Goal: Information Seeking & Learning: Learn about a topic

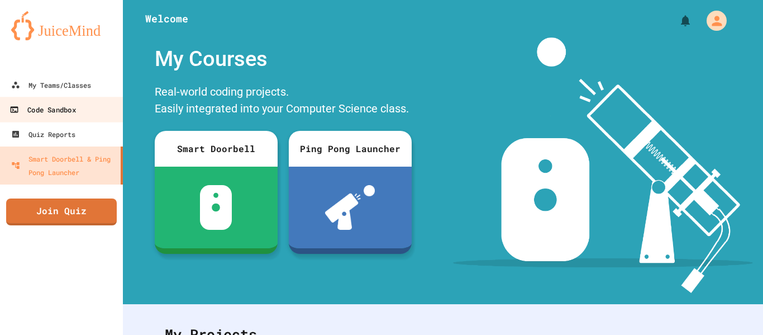
click at [59, 102] on link "Code Sandbox" at bounding box center [61, 109] width 127 height 25
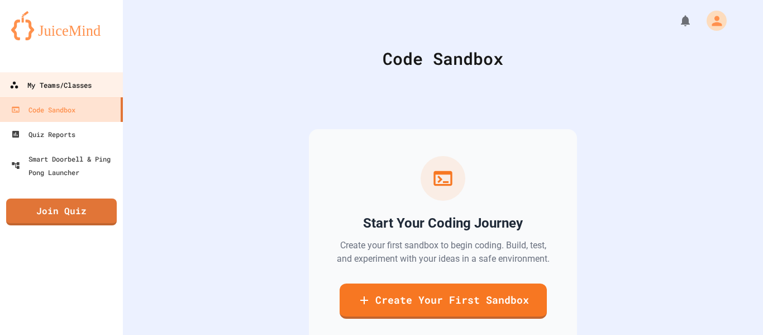
click at [75, 88] on div "My Teams/Classes" at bounding box center [50, 85] width 82 height 14
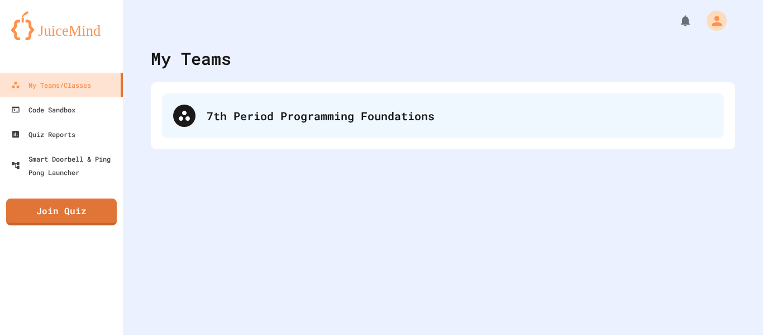
click at [323, 120] on div "7th Period Programming Foundations" at bounding box center [460, 115] width 506 height 17
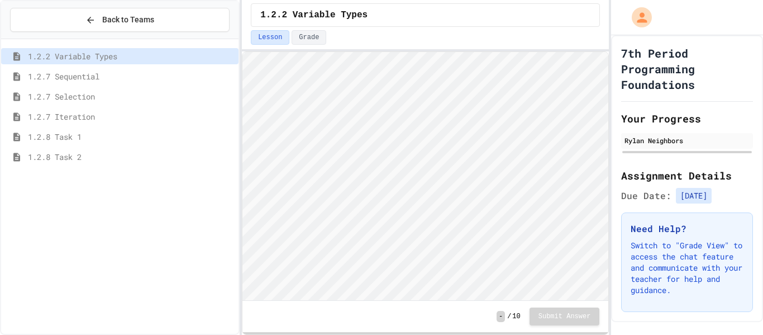
scroll to position [1, 0]
click at [132, 143] on div "1.2.8 Task 1" at bounding box center [119, 136] width 237 height 16
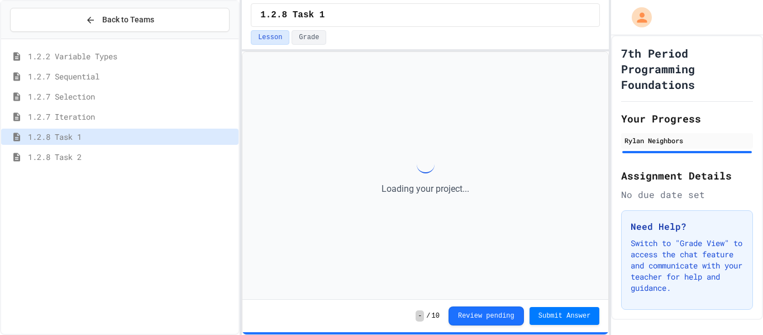
click at [145, 158] on span "1.2.8 Task 2" at bounding box center [131, 157] width 206 height 12
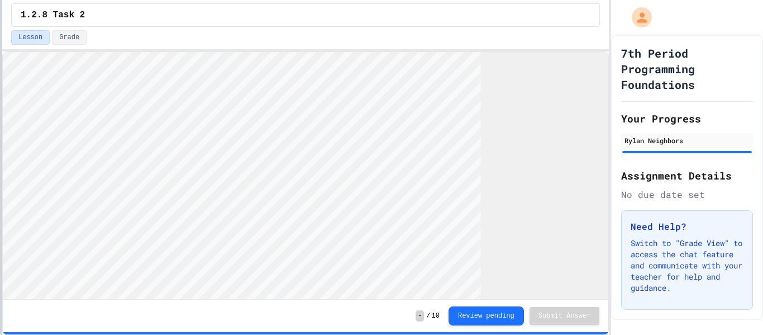
click at [0, 131] on div at bounding box center [1, 167] width 2 height 335
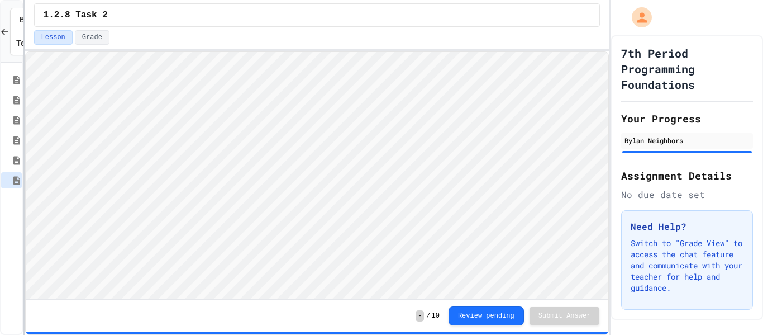
click at [23, 92] on div at bounding box center [24, 167] width 2 height 335
click at [165, 0] on html "We are updating our servers at 7PM EST [DATE]. [PERSON_NAME] should continue to…" at bounding box center [381, 167] width 763 height 335
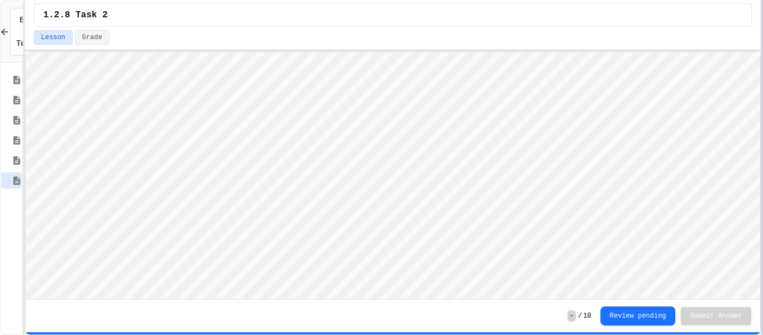
click at [763, 129] on div at bounding box center [762, 167] width 2 height 335
click at [763, 331] on div "Back to Teams 1.2.2 Variable Types 1.2.7 Sequential 1.2.7 Selection 1.2.7 Itera…" at bounding box center [381, 167] width 763 height 335
drag, startPoint x: 577, startPoint y: 332, endPoint x: 574, endPoint y: 345, distance: 13.0
click at [574, 334] on html "We are updating our servers at 7PM EST [DATE]. [PERSON_NAME] should continue to…" at bounding box center [381, 167] width 763 height 335
click at [2, 154] on div "1.2.8 Task 1" at bounding box center [11, 160] width 21 height 16
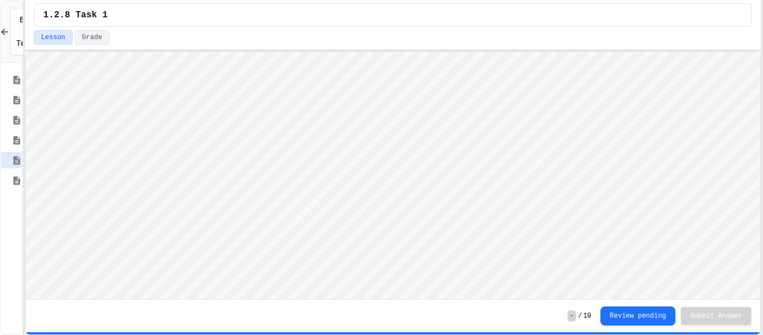
scroll to position [1, 0]
click at [13, 197] on icon at bounding box center [16, 200] width 7 height 8
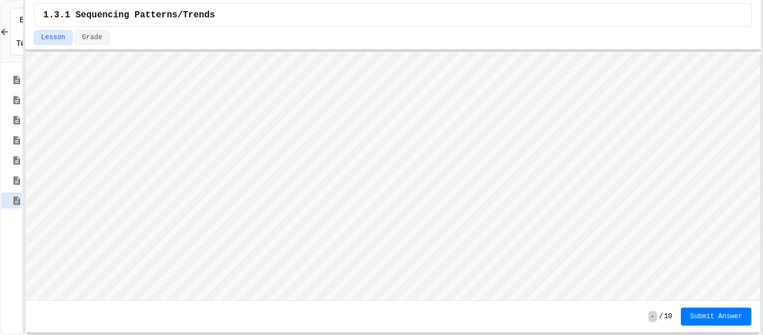
scroll to position [1, 0]
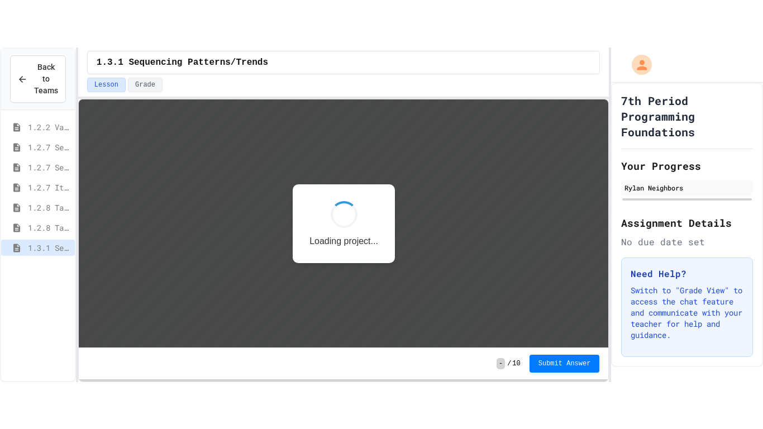
scroll to position [1, 0]
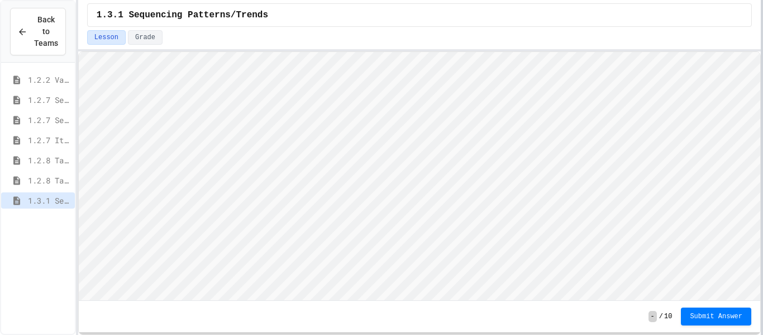
click at [763, 235] on div at bounding box center [762, 167] width 2 height 335
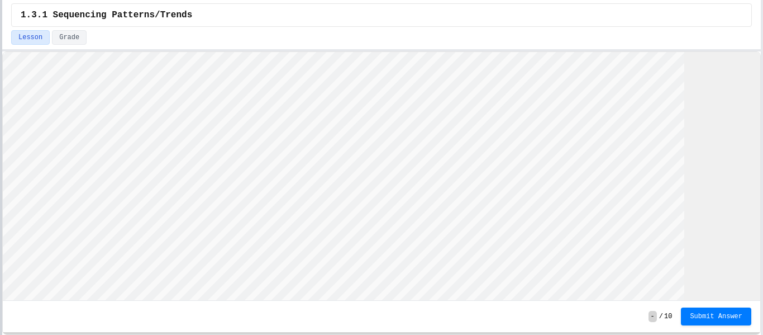
click at [0, 160] on div at bounding box center [1, 167] width 2 height 335
click at [216, 21] on div "1.3.1 Sequencing Patterns/Trends Lesson Grade - / 10 Submit Answer" at bounding box center [381, 167] width 759 height 335
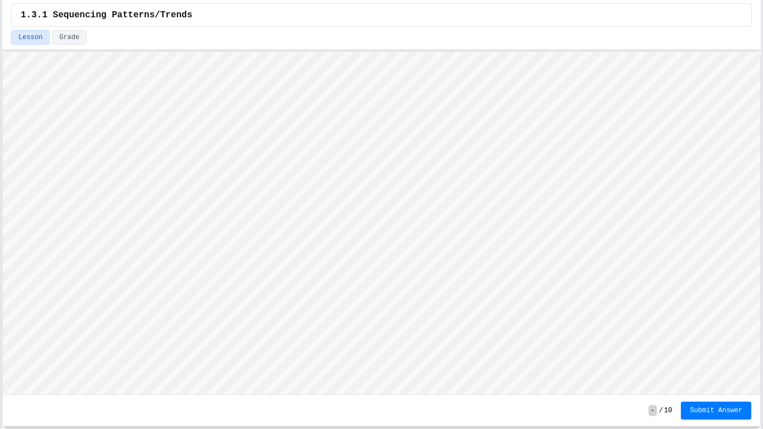
click at [713, 334] on div "- / 10 Submit Answer" at bounding box center [382, 410] width 758 height 31
click at [708, 334] on button "Submit Answer" at bounding box center [716, 410] width 70 height 18
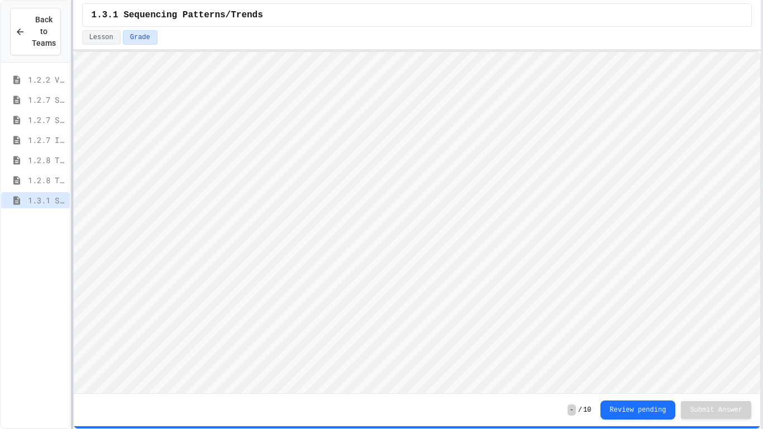
click at [68, 102] on div "Back to Teams 1.2.2 Variable Types 1.2.7 Sequential 1.2.7 Selection 1.2.7 Itera…" at bounding box center [381, 214] width 763 height 429
click at [15, 222] on icon at bounding box center [16, 220] width 7 height 8
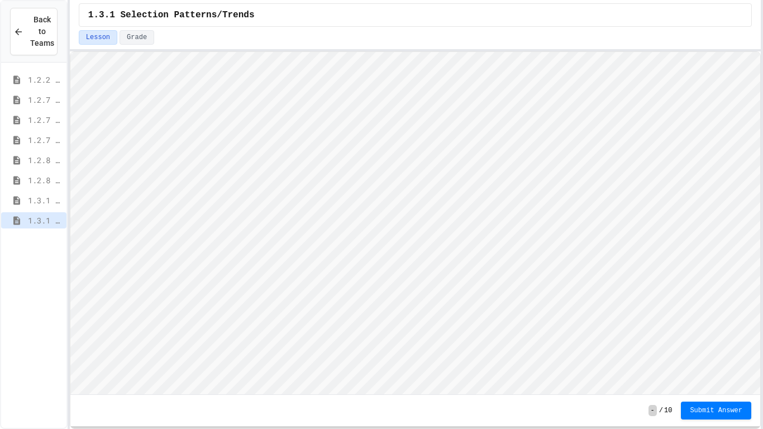
scroll to position [1, 0]
type textarea "*"
click at [711, 334] on button "Submit Answer" at bounding box center [716, 410] width 70 height 18
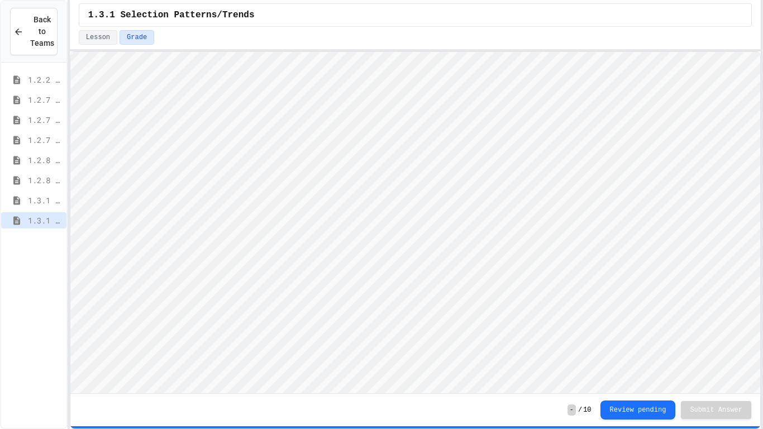
click at [26, 202] on div "1.3.1 Sequencing Patterns/Trends" at bounding box center [33, 200] width 65 height 16
click at [16, 244] on icon at bounding box center [16, 240] width 7 height 8
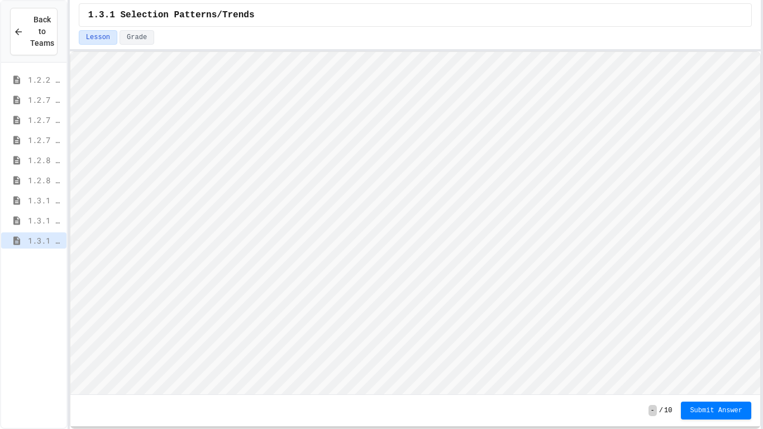
click at [15, 225] on div "1.3.1 Selection Patterns/Trends" at bounding box center [33, 220] width 65 height 16
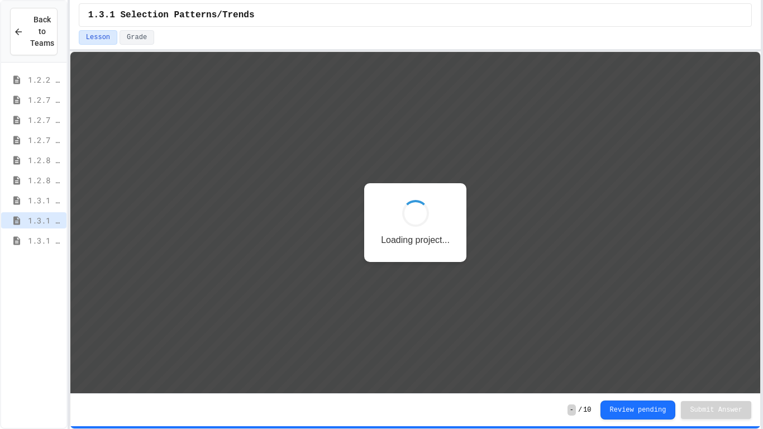
click at [18, 239] on icon at bounding box center [16, 241] width 13 height 10
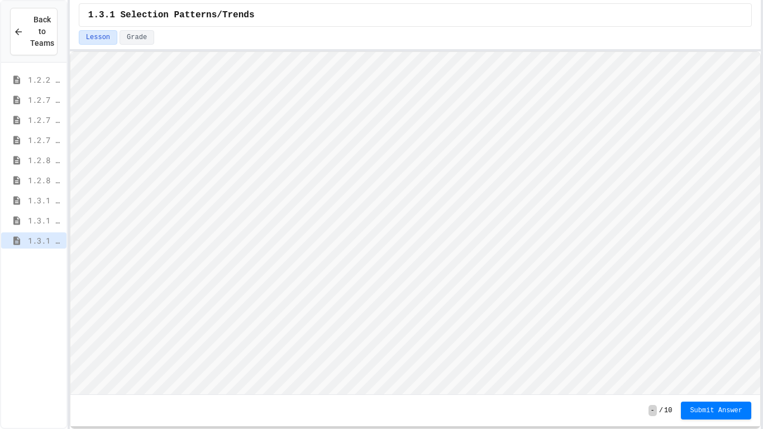
scroll to position [1, 0]
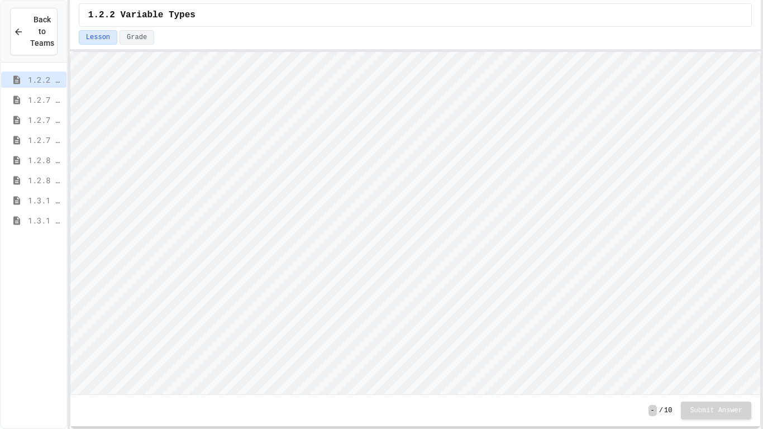
scroll to position [1, 0]
click at [25, 220] on div "1.3.1 Selection Patterns/Trends" at bounding box center [33, 220] width 65 height 16
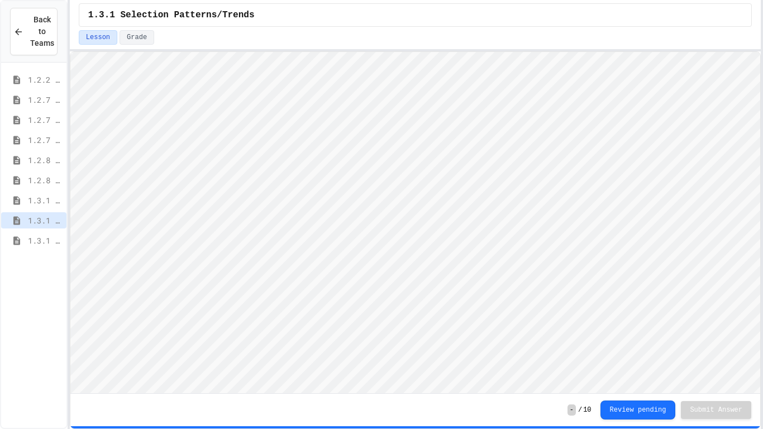
click at [43, 232] on div "1.3.1 Iteration Patterns/Trends" at bounding box center [33, 240] width 65 height 16
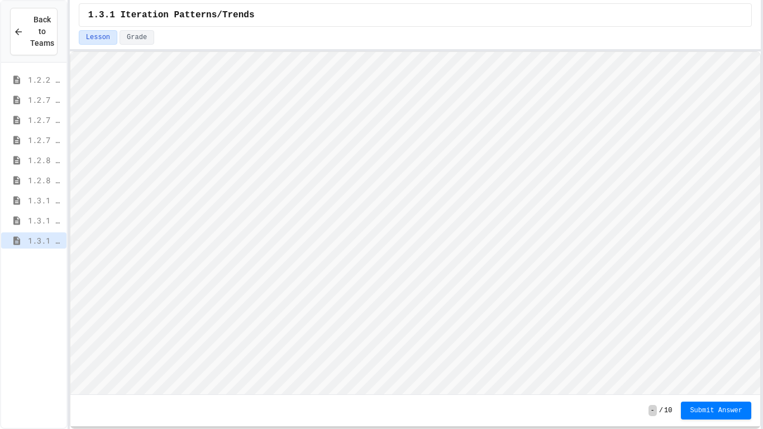
scroll to position [1, 0]
type textarea "*"
click at [732, 334] on span "Submit Answer" at bounding box center [716, 409] width 53 height 9
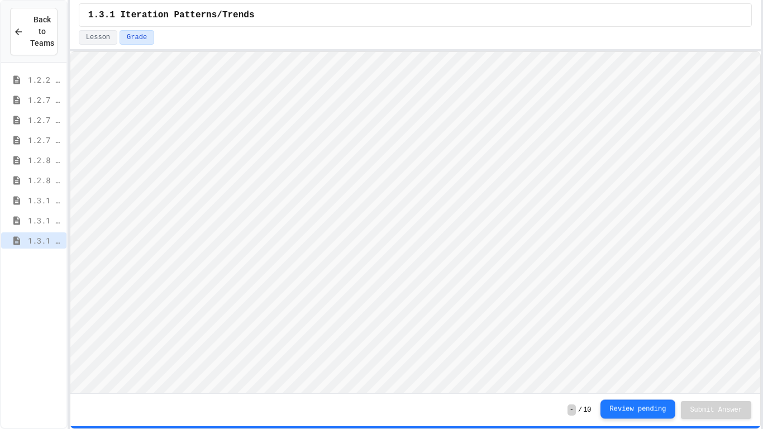
click at [632, 334] on button "Review pending" at bounding box center [638, 408] width 75 height 19
